Goal: Task Accomplishment & Management: Manage account settings

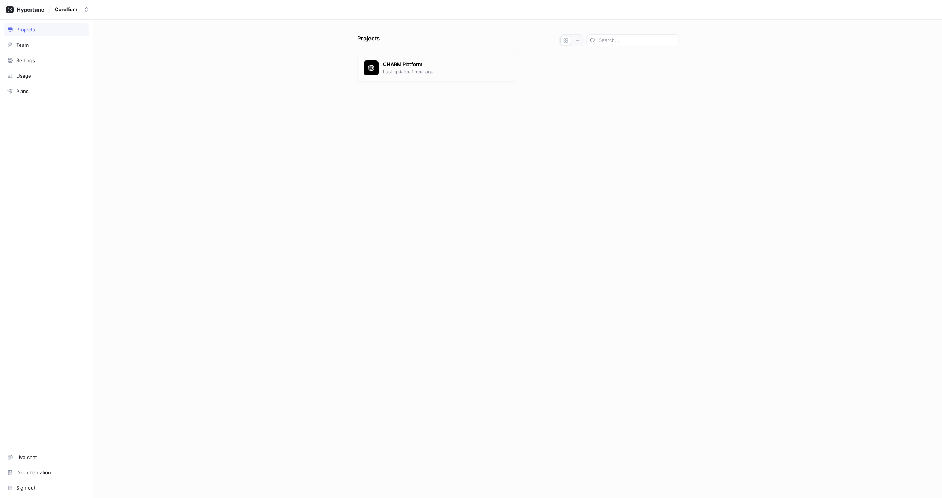
click at [421, 75] on p "Last updated 1 hour ago" at bounding box center [445, 71] width 125 height 7
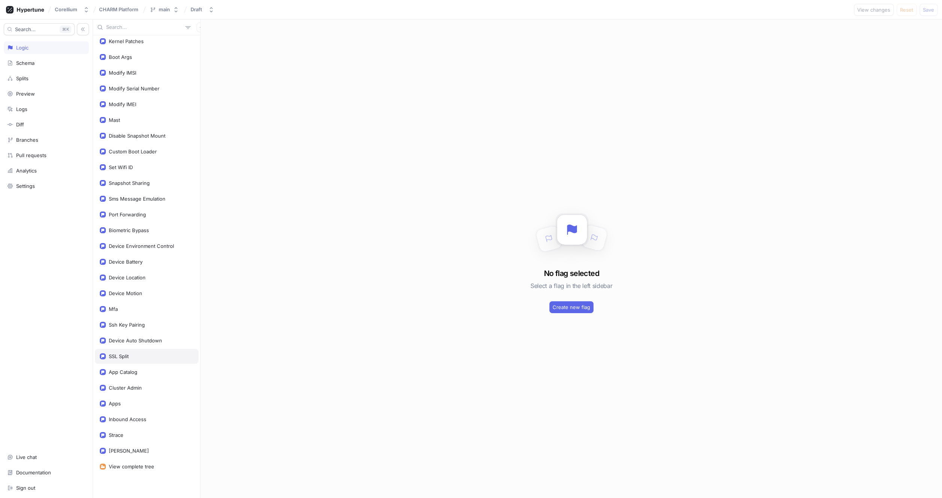
scroll to position [829, 0]
click at [128, 385] on div "Cluster Admin" at bounding box center [125, 388] width 33 height 6
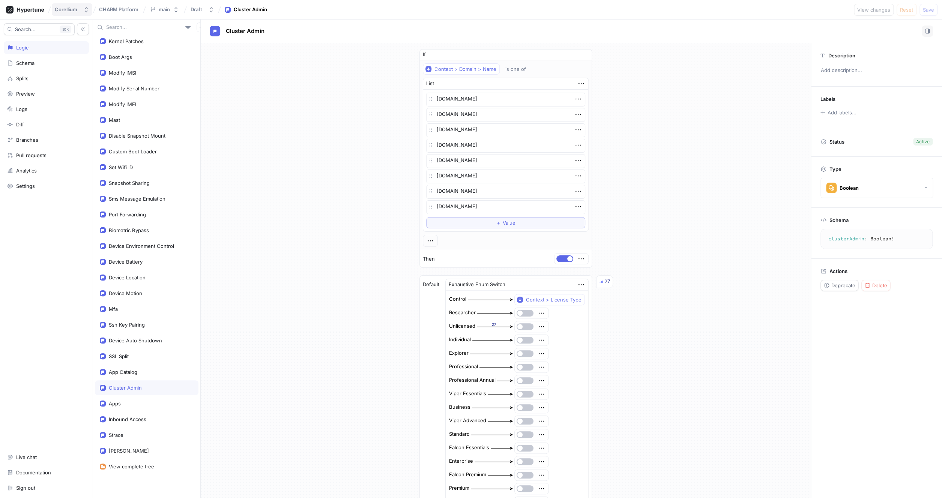
click at [66, 10] on div "Corellium" at bounding box center [66, 9] width 23 height 6
click at [36, 12] on icon at bounding box center [25, 10] width 38 height 8
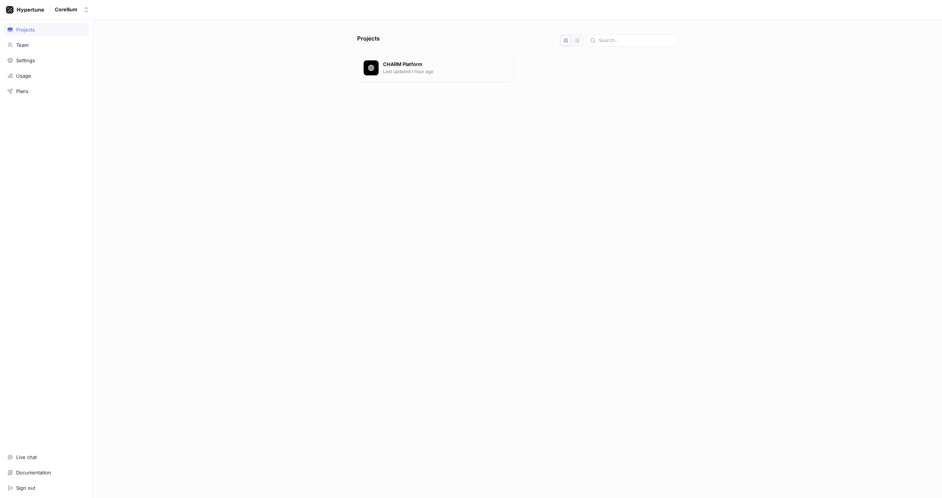
click at [439, 75] on p "Last updated 1 hour ago" at bounding box center [445, 71] width 125 height 7
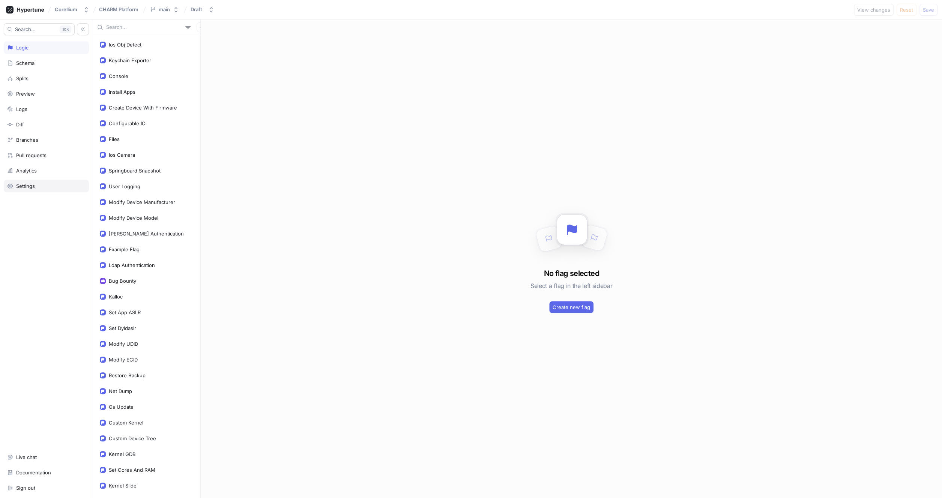
click at [35, 189] on div "Settings" at bounding box center [25, 186] width 19 height 6
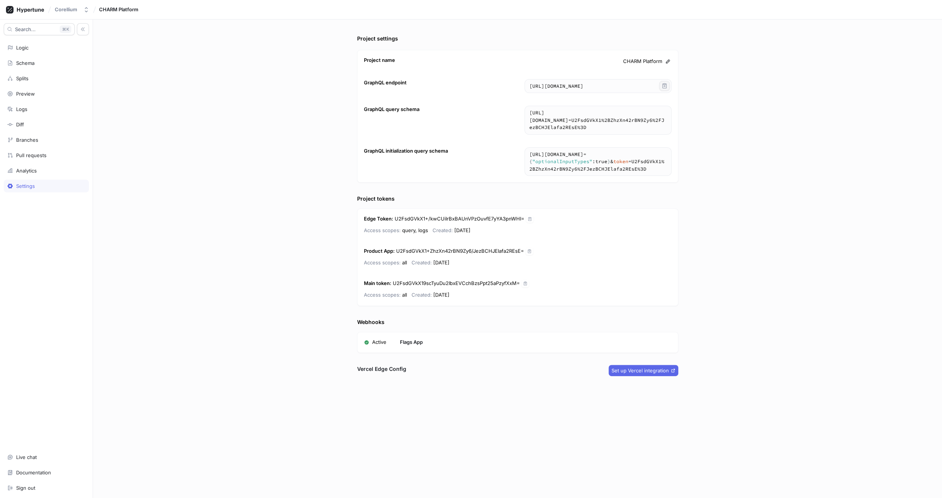
click at [663, 89] on icon "button" at bounding box center [665, 86] width 6 height 6
click at [663, 115] on icon "button" at bounding box center [664, 112] width 4 height 5
click at [38, 97] on div "Preview" at bounding box center [46, 94] width 78 height 6
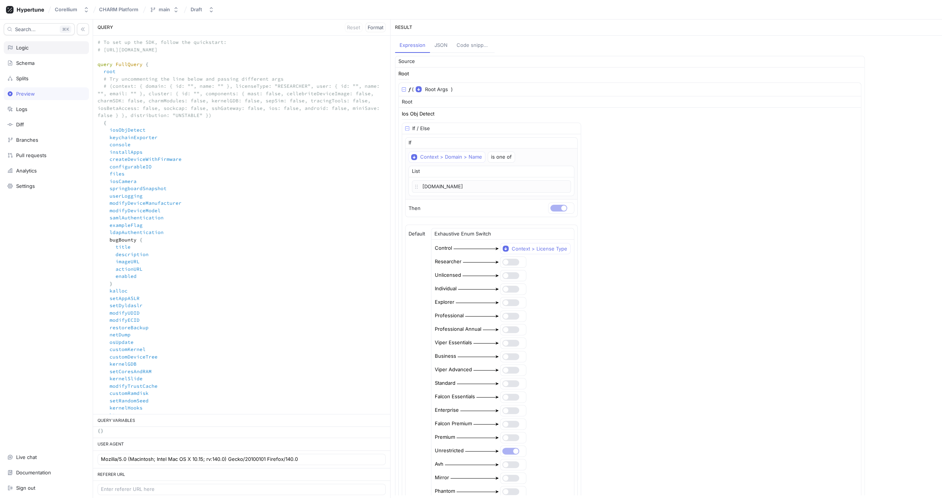
click at [36, 54] on div "Logic" at bounding box center [46, 47] width 85 height 13
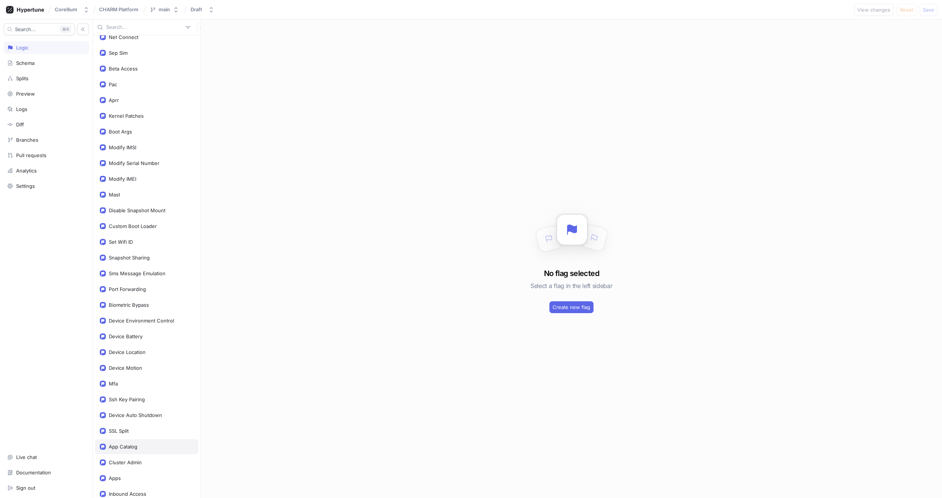
scroll to position [829, 0]
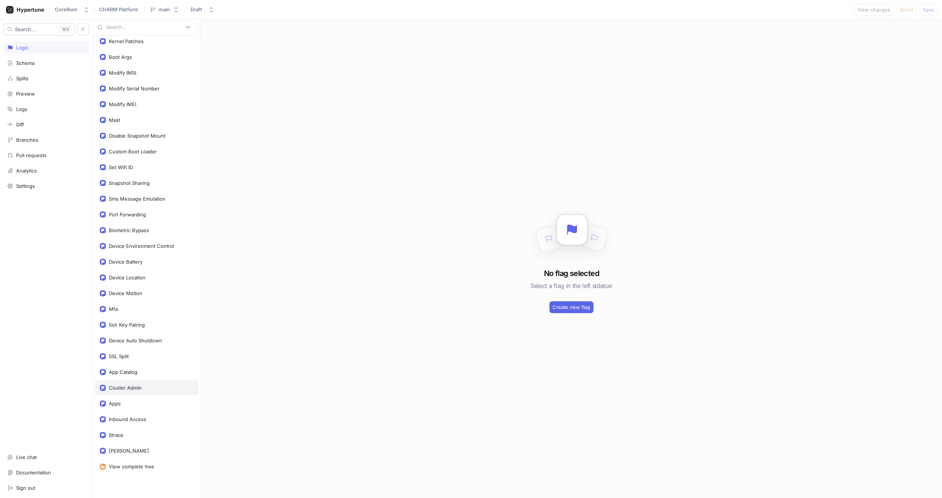
click at [140, 385] on div "Cluster Admin" at bounding box center [125, 388] width 33 height 6
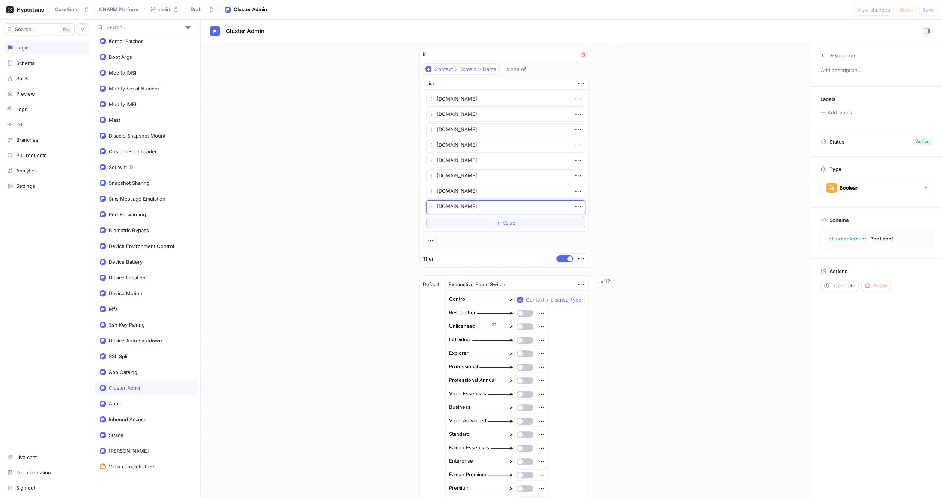
drag, startPoint x: 480, startPoint y: 213, endPoint x: 427, endPoint y: 216, distance: 53.4
click at [427, 214] on textarea "[DOMAIN_NAME]" at bounding box center [505, 207] width 159 height 14
click at [489, 212] on textarea "[DOMAIN_NAME]" at bounding box center [505, 207] width 159 height 14
drag, startPoint x: 489, startPoint y: 214, endPoint x: 427, endPoint y: 213, distance: 61.9
click at [427, 213] on textarea "[DOMAIN_NAME]" at bounding box center [505, 207] width 159 height 14
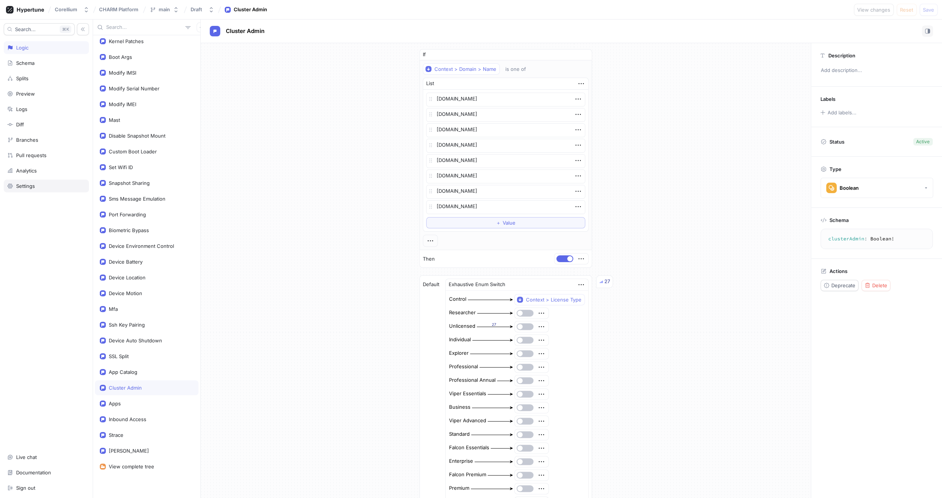
click at [28, 193] on div "Settings" at bounding box center [46, 186] width 85 height 13
type textarea "x"
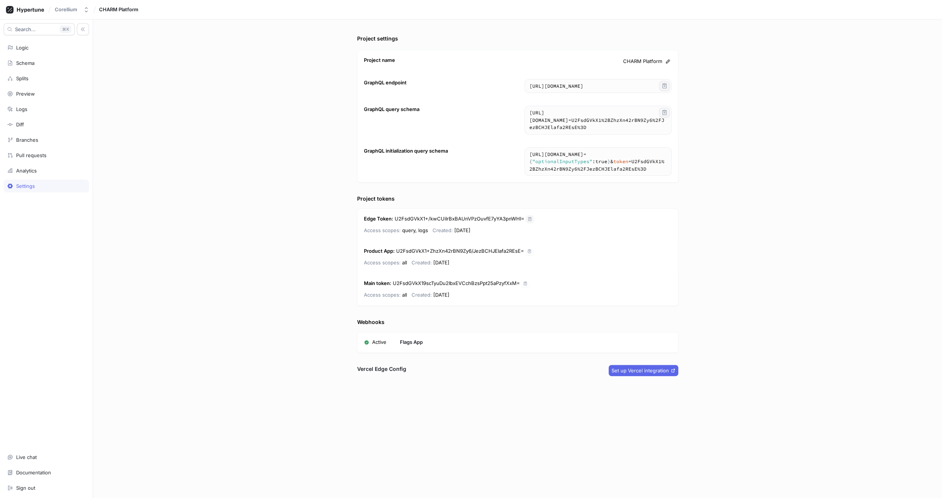
click at [532, 221] on icon "button" at bounding box center [530, 219] width 5 height 5
click at [41, 97] on div "Preview" at bounding box center [46, 94] width 78 height 6
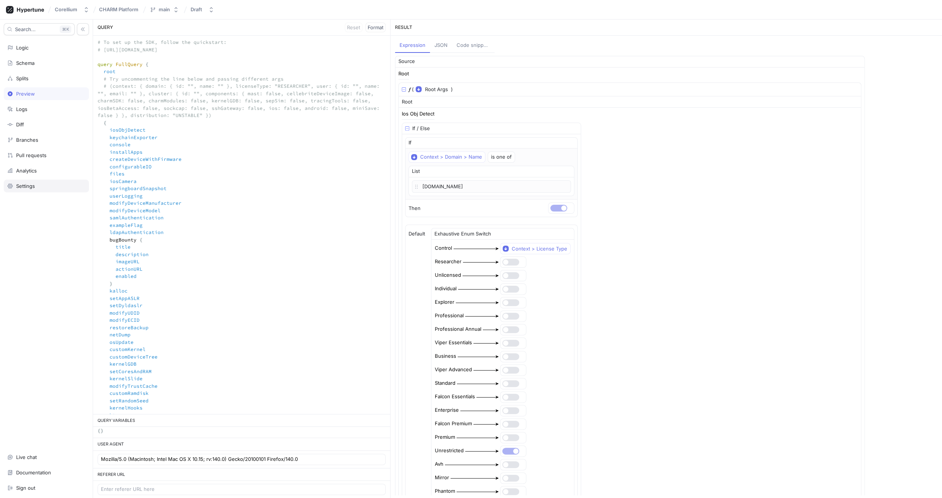
click at [32, 189] on div "Settings" at bounding box center [25, 186] width 19 height 6
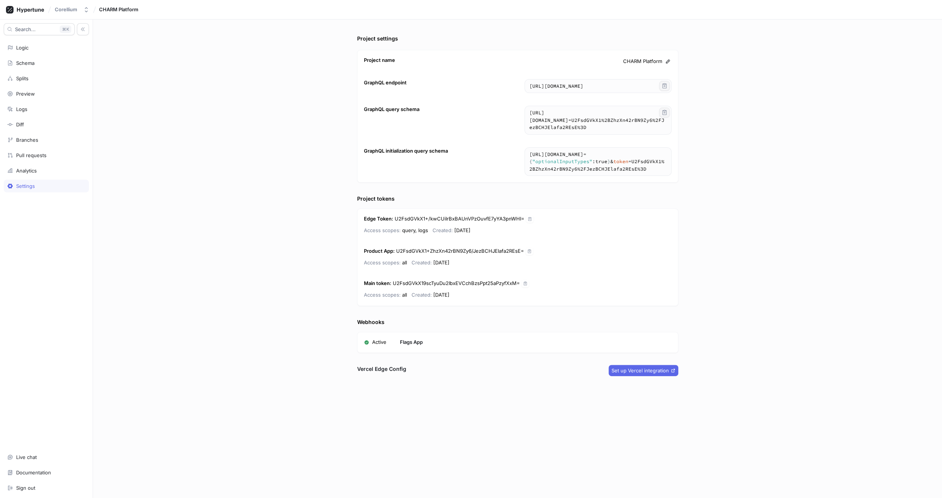
type textarea "x"
click at [534, 223] on button "button" at bounding box center [530, 219] width 8 height 8
click at [528, 286] on icon "button" at bounding box center [525, 283] width 5 height 5
